Goal: Task Accomplishment & Management: Manage account settings

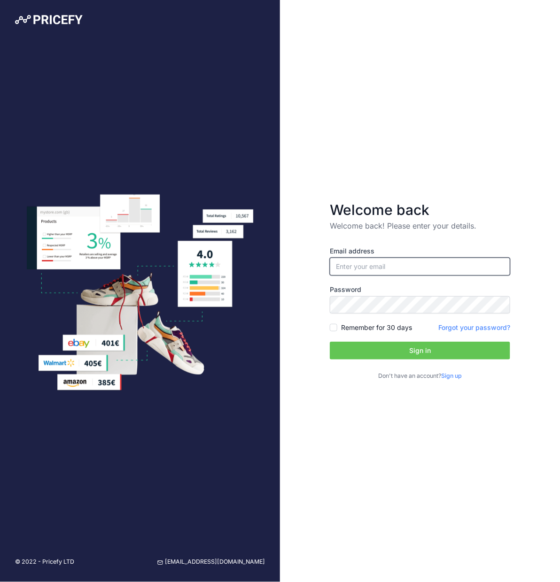
click at [402, 272] on input "email" at bounding box center [420, 267] width 180 height 18
type input "[PERSON_NAME][EMAIL_ADDRESS][DOMAIN_NAME]"
click at [334, 326] on input "Remember for 30 days" at bounding box center [334, 328] width 8 height 8
checkbox input "true"
click at [355, 346] on button "Sign in" at bounding box center [420, 351] width 180 height 18
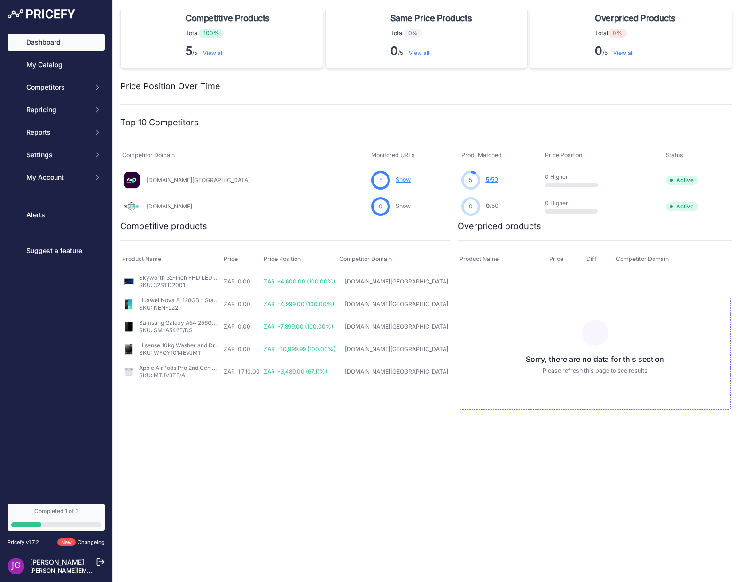
drag, startPoint x: 371, startPoint y: 552, endPoint x: 143, endPoint y: 392, distance: 279.2
click at [371, 552] on div "Close Competitive Products These products have the lowest price compared with m…" at bounding box center [426, 291] width 627 height 582
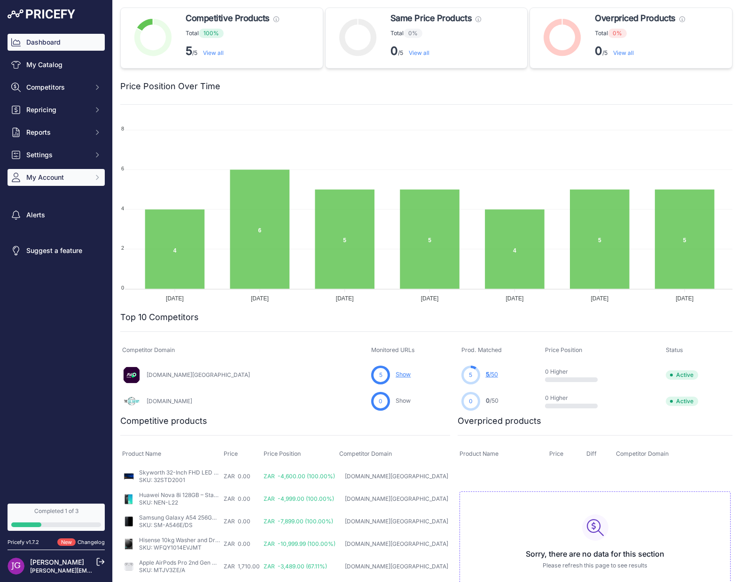
click at [75, 173] on span "My Account" at bounding box center [57, 177] width 62 height 9
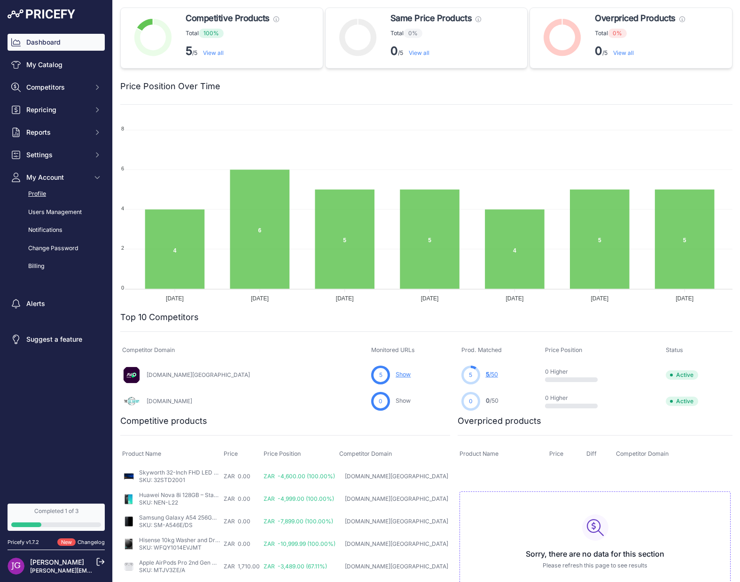
click at [56, 196] on link "Profile" at bounding box center [56, 194] width 97 height 16
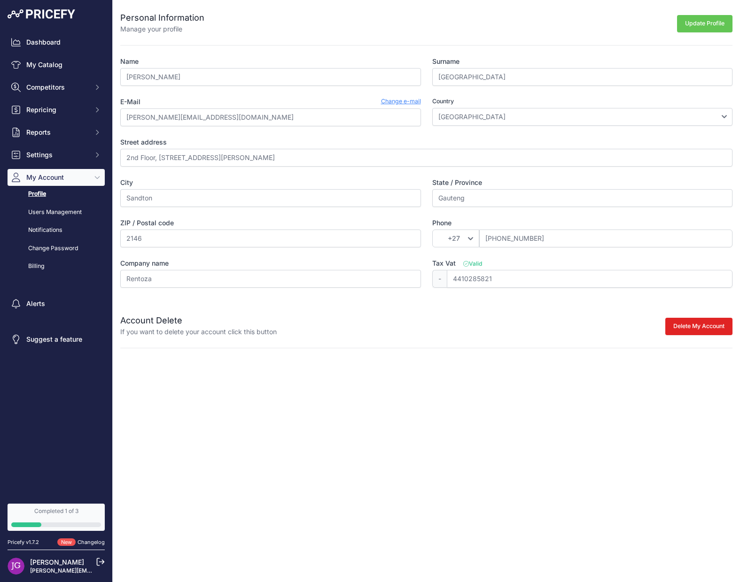
click at [531, 447] on div "Close Personal Information Manage your profile Update Profile Name Jared Surnam…" at bounding box center [426, 291] width 627 height 582
click at [216, 77] on input "Jared" at bounding box center [270, 77] width 301 height 18
type input "Chris"
type input "Govender"
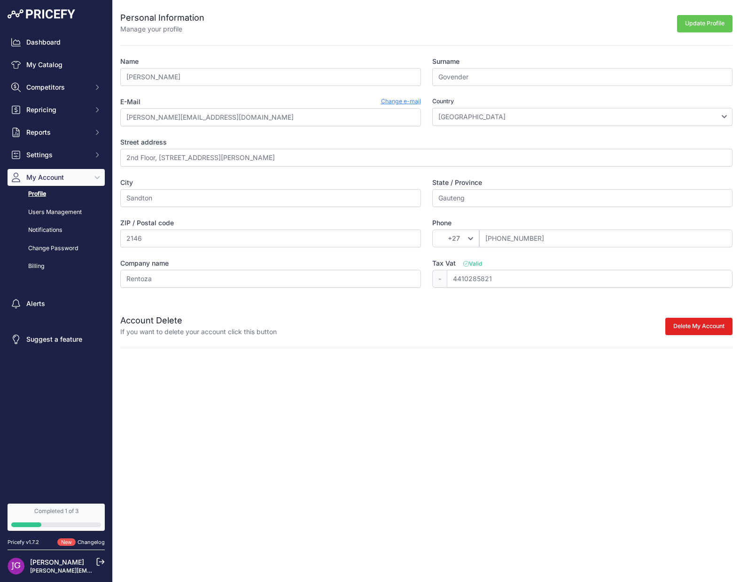
click at [372, 429] on div "Close Personal Information Manage your profile Update Profile Name Chris Surnam…" at bounding box center [426, 291] width 627 height 582
click at [398, 105] on link "Change e-mail" at bounding box center [401, 101] width 40 height 9
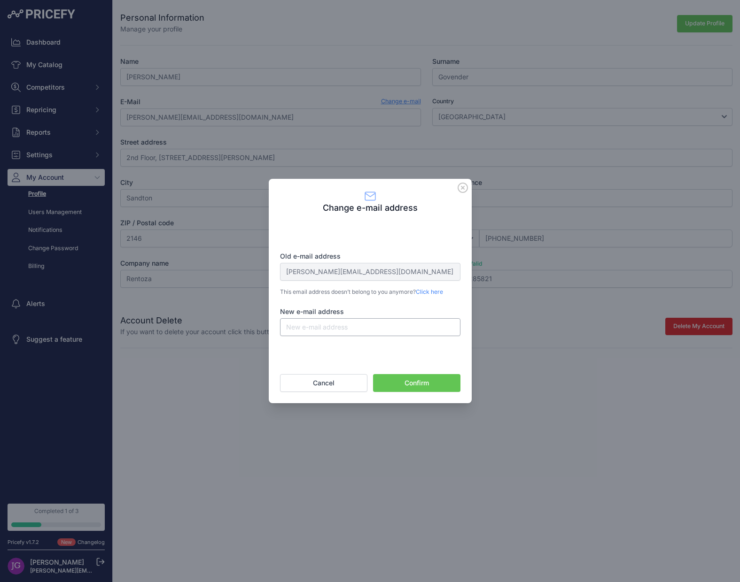
click at [349, 327] on input "New e-mail address" at bounding box center [370, 327] width 180 height 18
type input "[PERSON_NAME][EMAIL_ADDRESS][DOMAIN_NAME]"
click at [424, 438] on div "Change e-mail address Old e-mail address jared.goa@rentoza.co.za This email add…" at bounding box center [370, 291] width 203 height 582
click at [420, 379] on button "Confirm" at bounding box center [416, 383] width 87 height 18
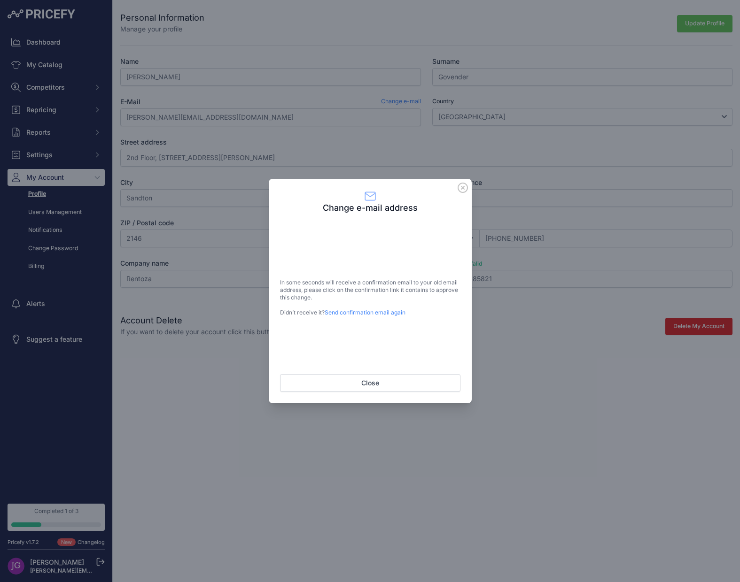
click at [269, 484] on div "Change e-mail address In some seconds will receive a confirmation email to your…" at bounding box center [370, 291] width 203 height 582
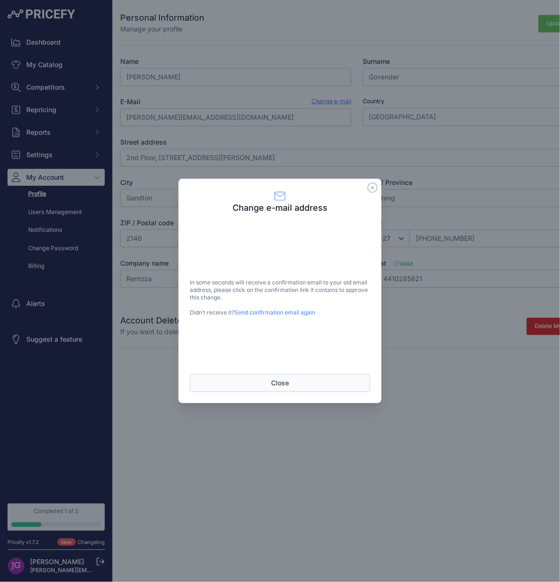
click at [323, 384] on button "Close" at bounding box center [280, 383] width 180 height 18
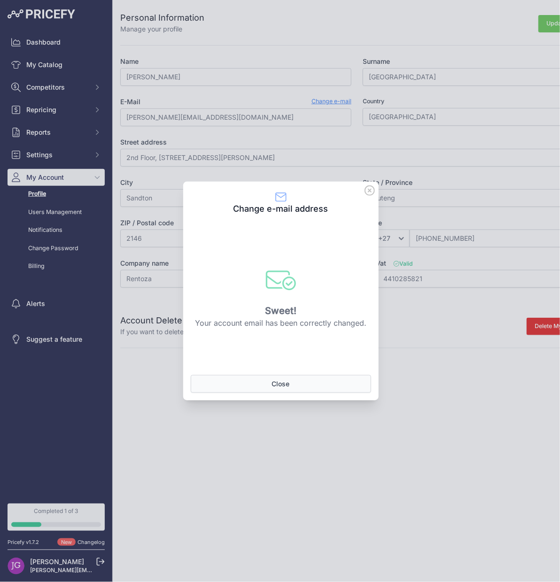
click at [274, 385] on button "Close" at bounding box center [281, 384] width 180 height 18
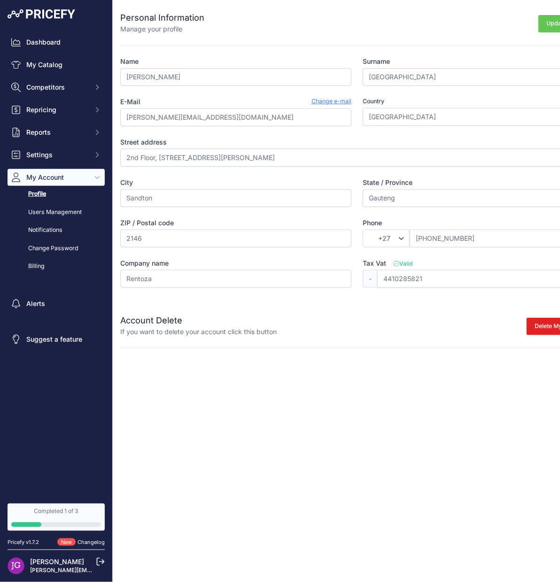
click at [263, 432] on div "Close Personal Information Manage your profile Update Profile Name Jared Surnam…" at bounding box center [357, 291] width 488 height 582
click at [215, 79] on input "[PERSON_NAME]" at bounding box center [235, 77] width 231 height 18
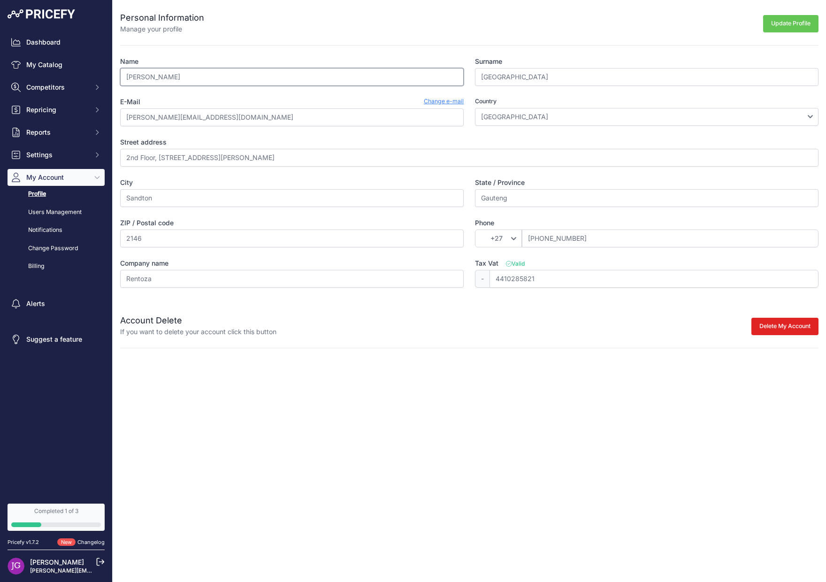
click at [220, 80] on input "Jared" at bounding box center [292, 77] width 344 height 18
type input "[PERSON_NAME]"
type input "Govender"
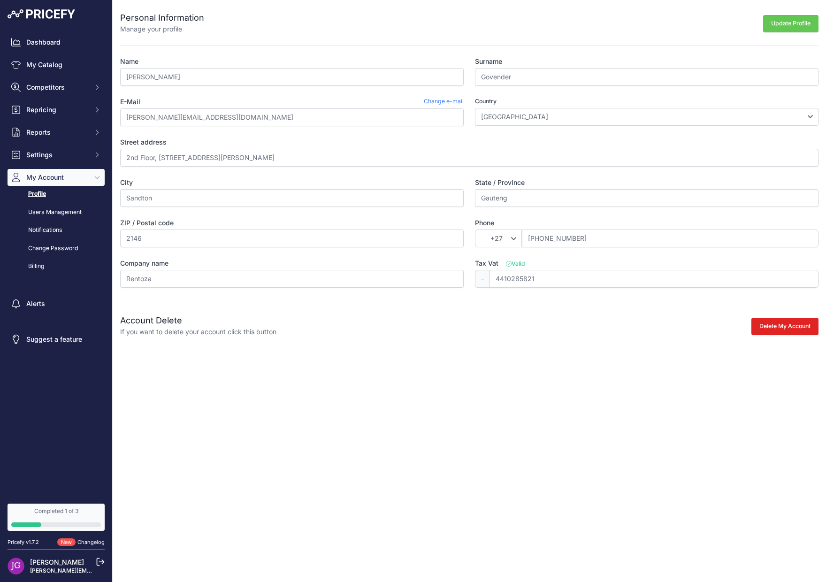
click at [251, 397] on div "Close Personal Information Manage your profile Update Profile Name Chris Surnam…" at bounding box center [470, 291] width 714 height 582
click at [559, 23] on button "Update Profile" at bounding box center [790, 23] width 55 height 17
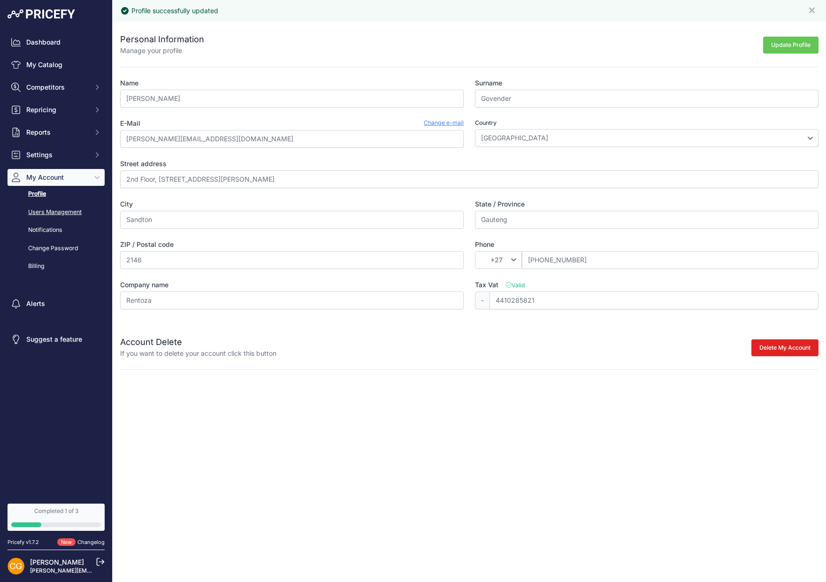
click at [79, 215] on link "Users Management" at bounding box center [56, 212] width 97 height 16
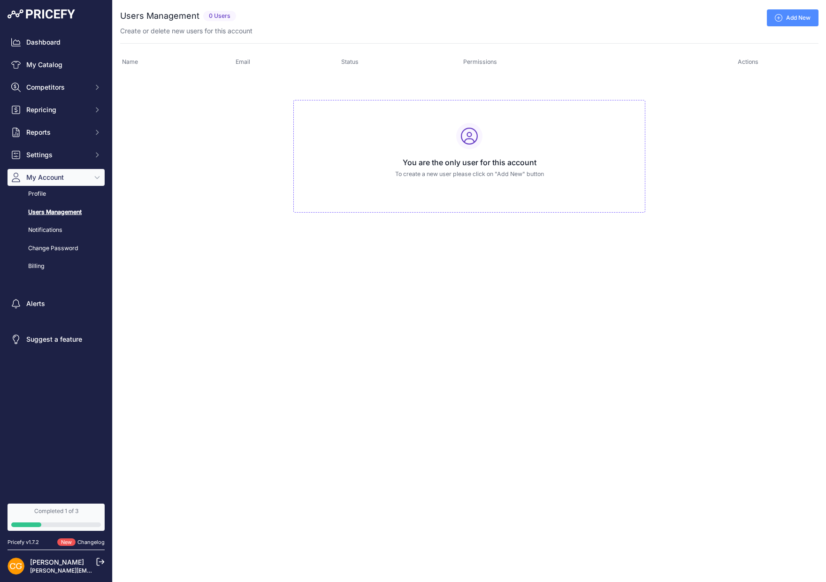
click at [369, 280] on div "Close You are not connected to the internet. ..." at bounding box center [470, 291] width 714 height 582
click at [46, 264] on link "Billing" at bounding box center [56, 266] width 97 height 16
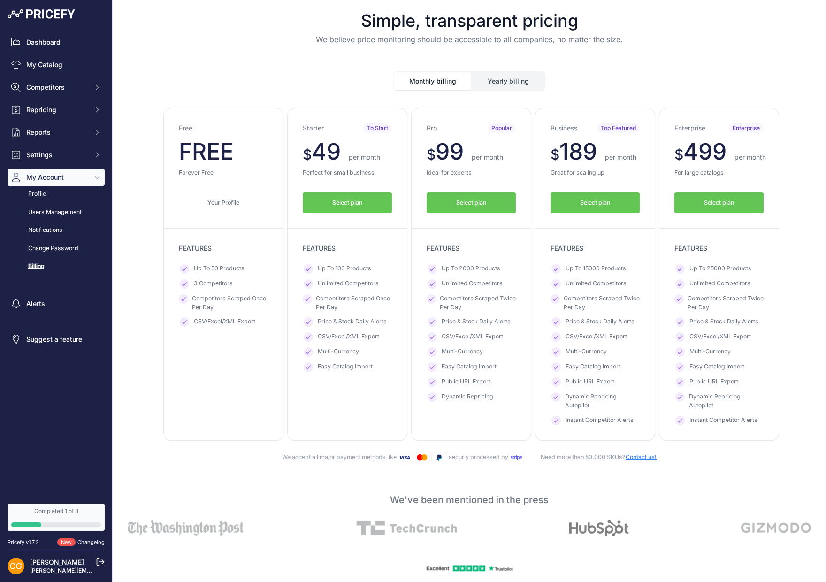
scroll to position [309, 0]
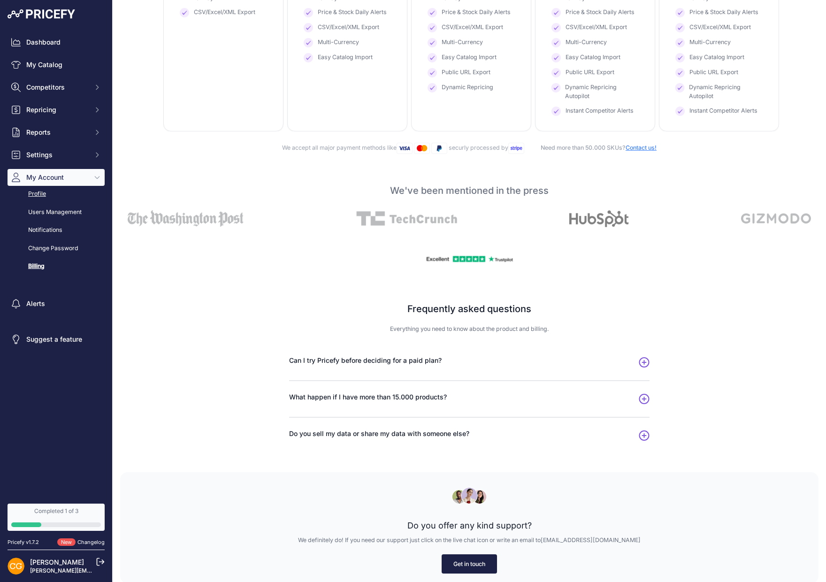
click at [63, 193] on link "Profile" at bounding box center [56, 194] width 97 height 16
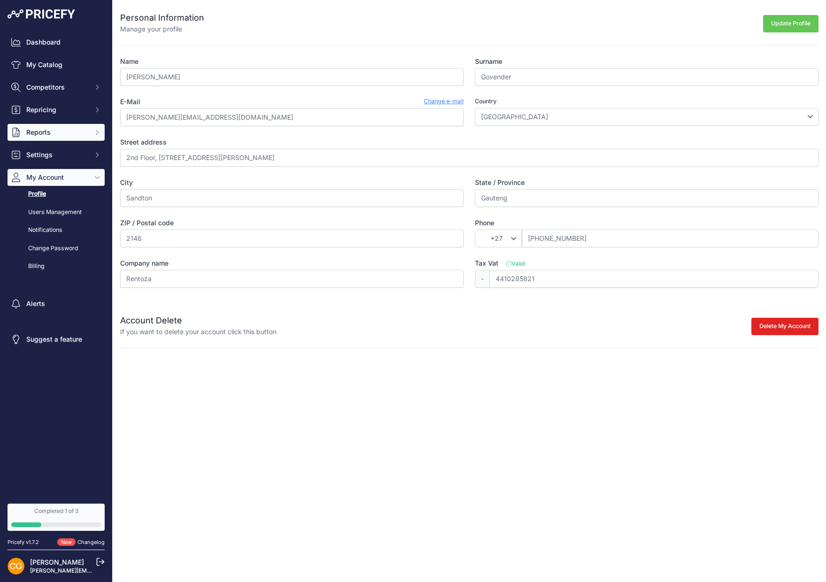
click at [76, 131] on span "Reports" at bounding box center [57, 132] width 62 height 9
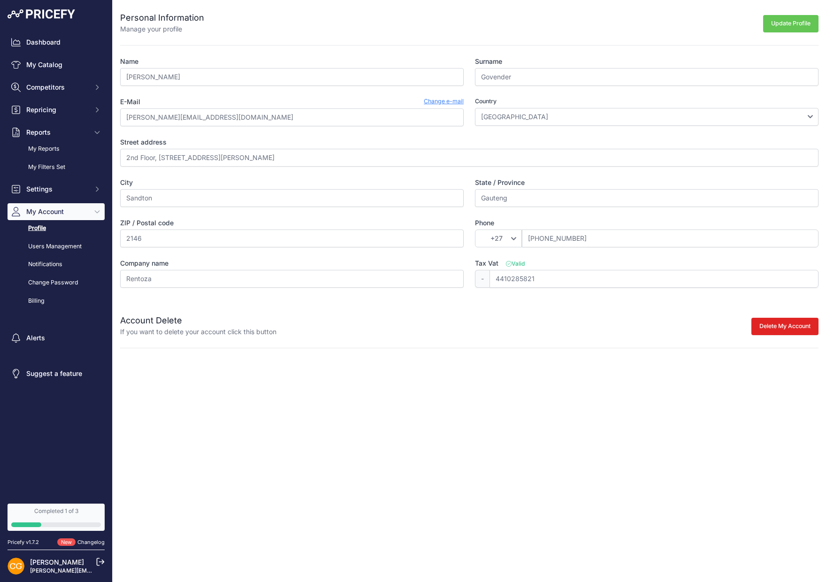
click at [0, 0] on div "My Reports My Filters Set" at bounding box center [0, 0] width 0 height 0
click at [63, 164] on link "My Filters Set" at bounding box center [56, 167] width 97 height 16
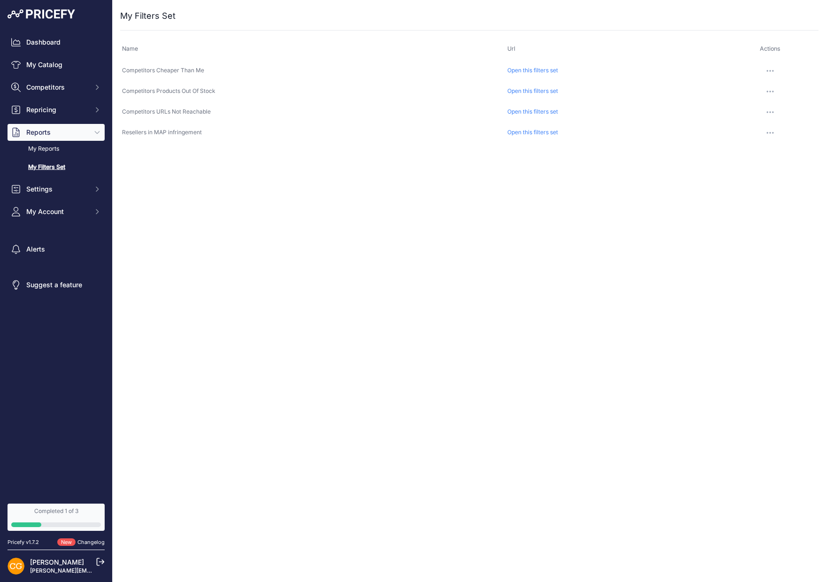
click at [511, 70] on link "Open this filters set" at bounding box center [533, 70] width 51 height 7
click at [64, 191] on span "Settings" at bounding box center [57, 189] width 62 height 9
click at [63, 270] on link "Product Feed" at bounding box center [56, 269] width 97 height 16
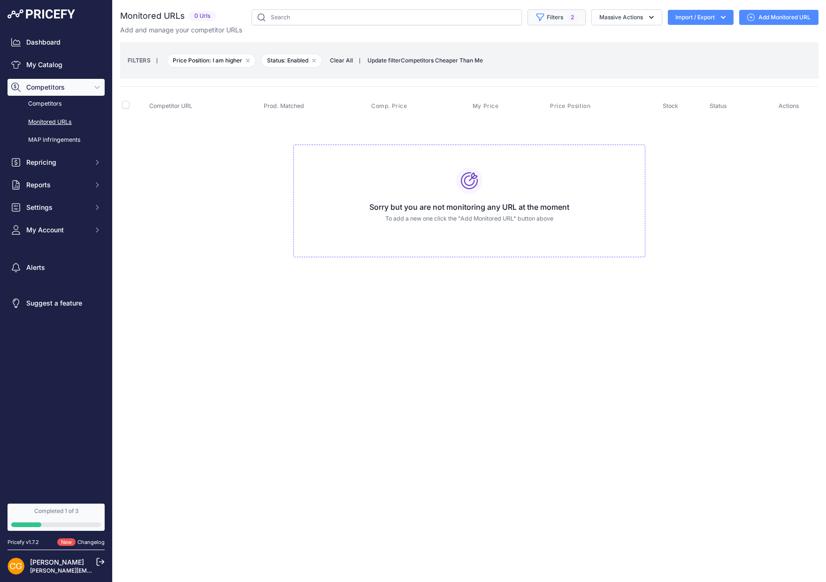
click at [560, 9] on button "Filters 2" at bounding box center [557, 17] width 58 height 16
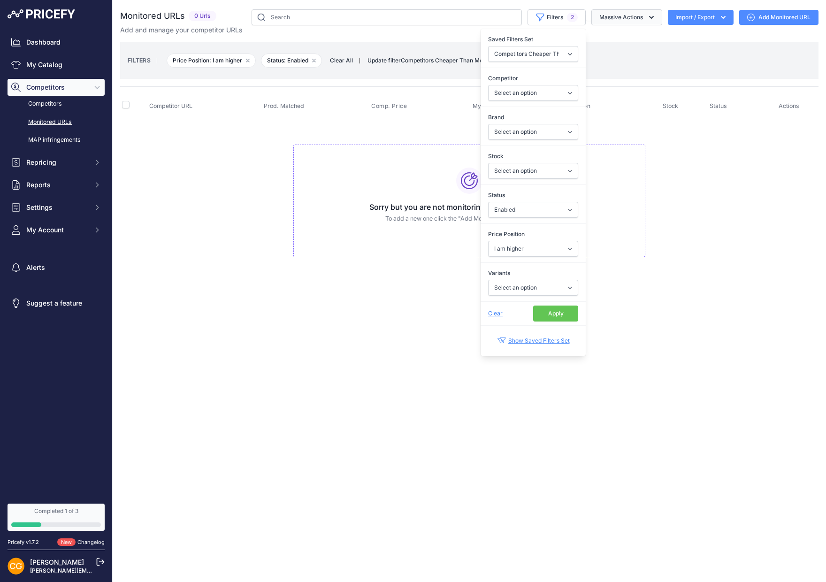
click at [601, 15] on button "Massive Actions" at bounding box center [627, 17] width 71 height 16
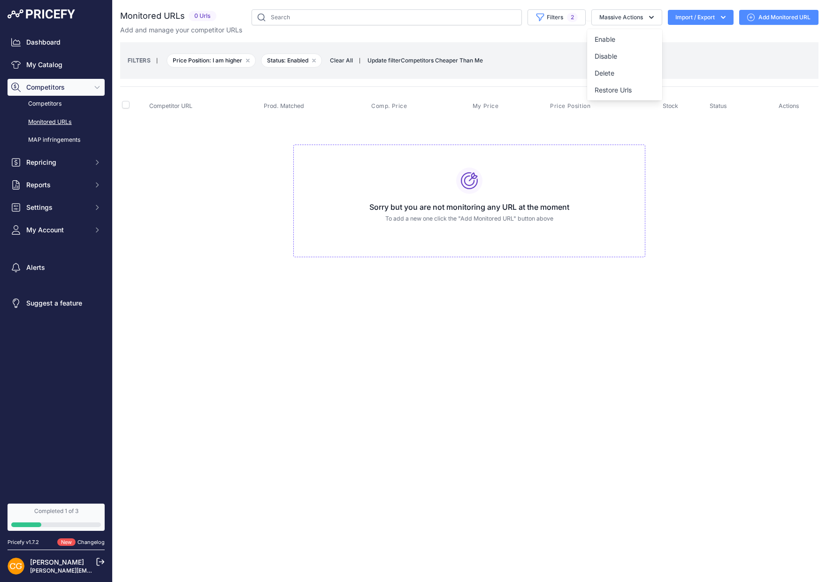
click at [755, 207] on td "Sorry but you are not monitoring any URL at the moment To add a new one click t…" at bounding box center [469, 197] width 699 height 158
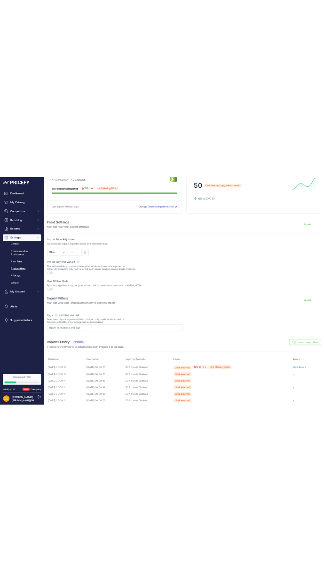
scroll to position [100, 0]
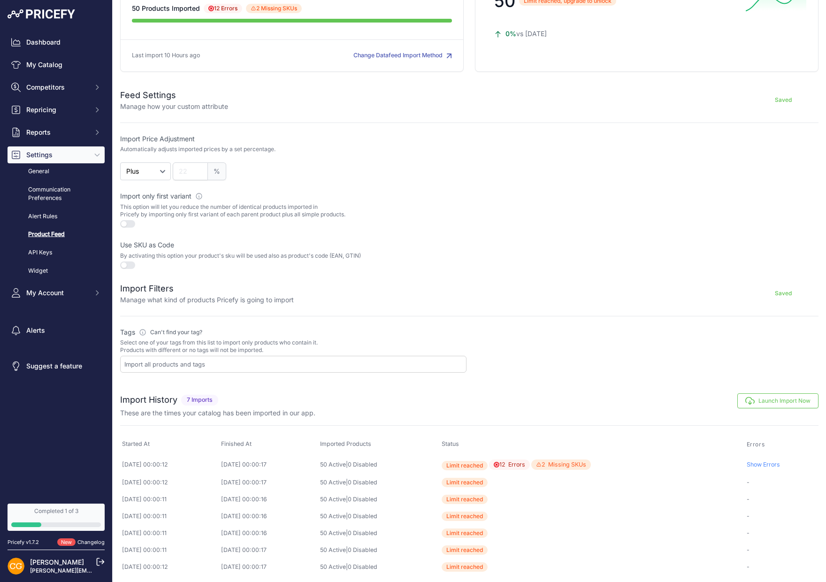
click at [560, 217] on div at bounding box center [645, 211] width 347 height 38
